Goal: Transaction & Acquisition: Book appointment/travel/reservation

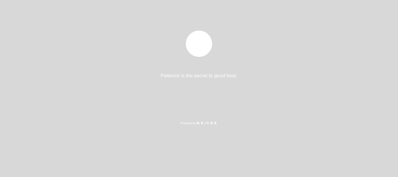
select select "es"
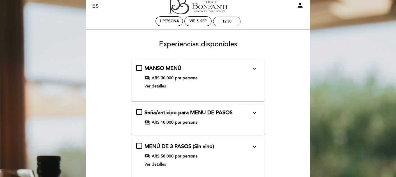
scroll to position [29, 0]
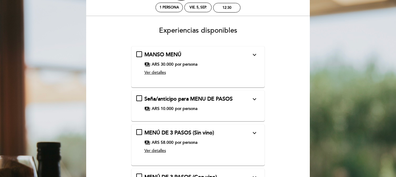
click at [219, 61] on div "payments ARS 30.000 por persona" at bounding box center [197, 64] width 107 height 6
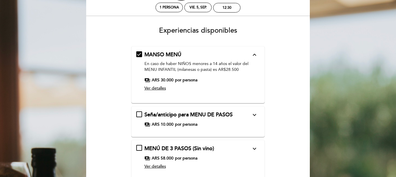
click at [154, 65] on span "En caso de haber NIÑOS menores a 14 años el valor del MENU INFANTIL (milanesas …" at bounding box center [196, 66] width 104 height 11
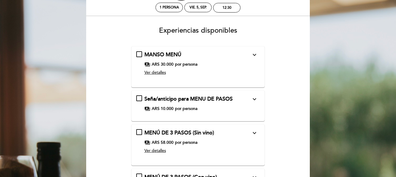
click at [152, 73] on span "Ver detalles" at bounding box center [155, 72] width 22 height 5
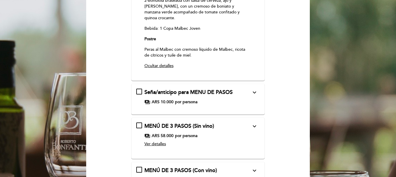
scroll to position [204, 0]
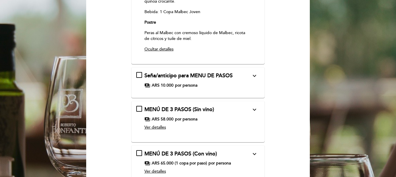
click at [217, 116] on div "payments ARS 58.000 por persona" at bounding box center [197, 119] width 107 height 6
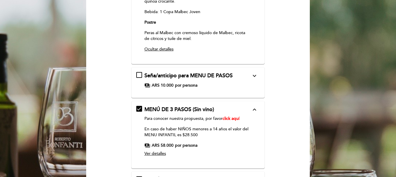
click at [156, 151] on span "Ver detalles" at bounding box center [155, 153] width 22 height 5
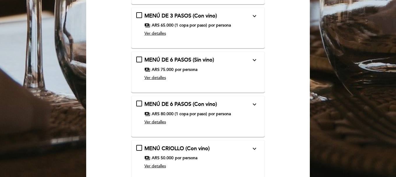
scroll to position [698, 0]
click at [203, 155] on div "payments ARS 50.000 por persona" at bounding box center [197, 158] width 107 height 6
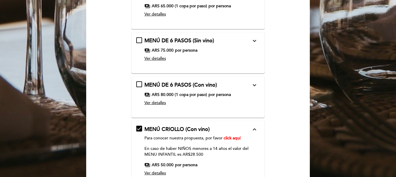
scroll to position [701, 0]
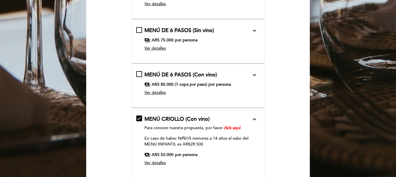
click at [152, 160] on span "Ver detalles" at bounding box center [155, 162] width 22 height 5
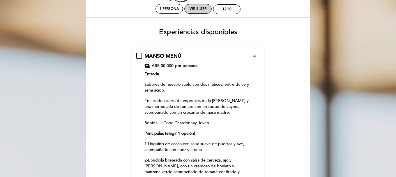
scroll to position [0, 0]
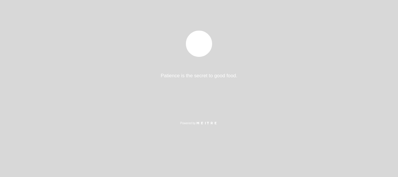
select select "es"
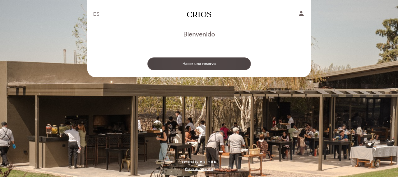
click at [218, 65] on button "Hacer una reserva" at bounding box center [198, 63] width 103 height 13
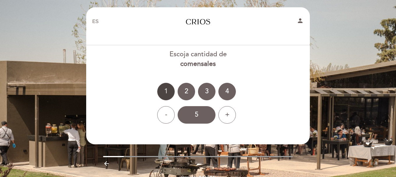
click at [168, 89] on div "1" at bounding box center [165, 91] width 17 height 17
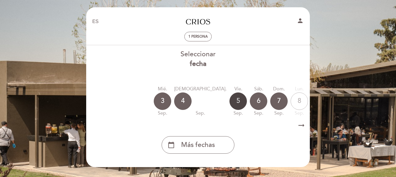
click at [229, 100] on div "5" at bounding box center [237, 100] width 17 height 17
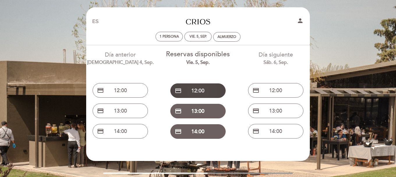
click at [197, 90] on button "credit_card 12:00" at bounding box center [197, 90] width 55 height 15
